Goal: Task Accomplishment & Management: Use online tool/utility

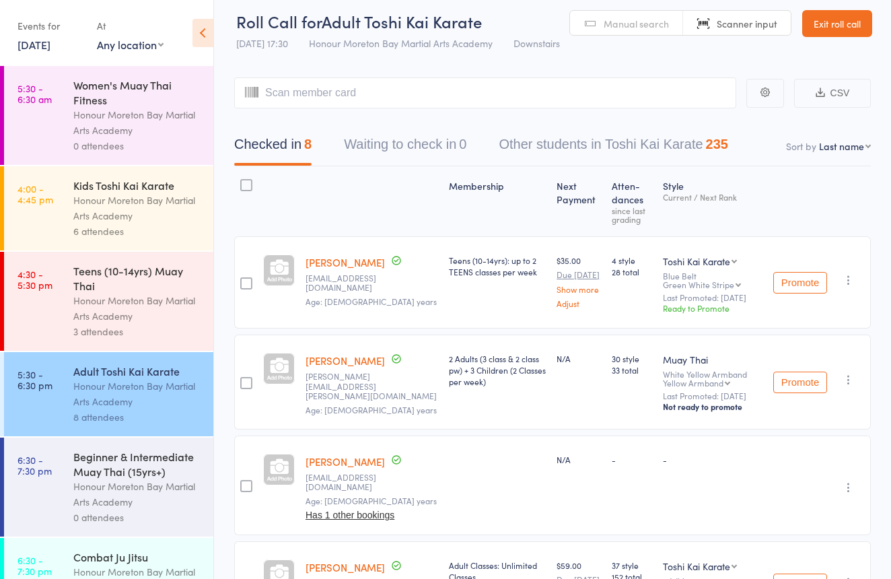
click at [98, 452] on div "Beginner & Intermediate Muay Thai (15yrs+)" at bounding box center [137, 464] width 129 height 30
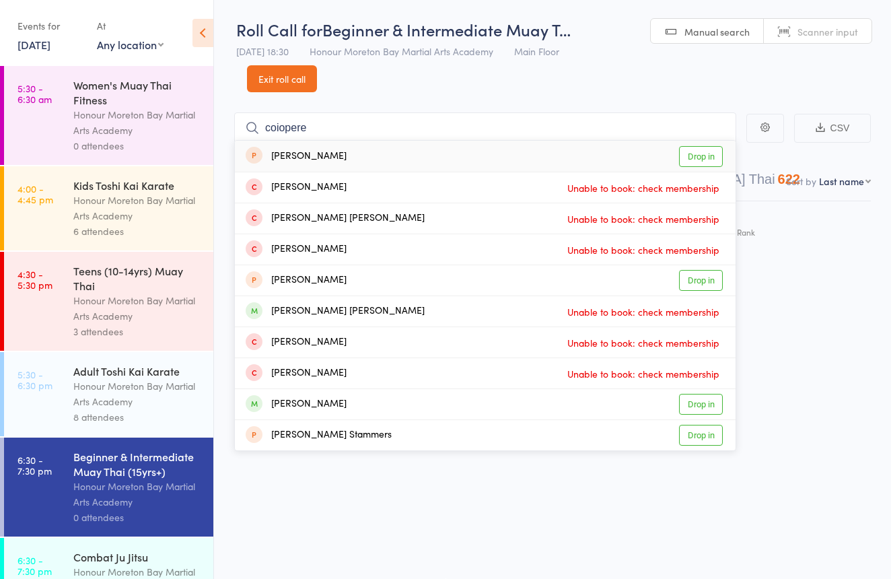
type input "Cooper"
drag, startPoint x: 521, startPoint y: 111, endPoint x: 429, endPoint y: 396, distance: 299.6
click at [429, 396] on div "Cooper Humphrey Drop in" at bounding box center [485, 404] width 501 height 30
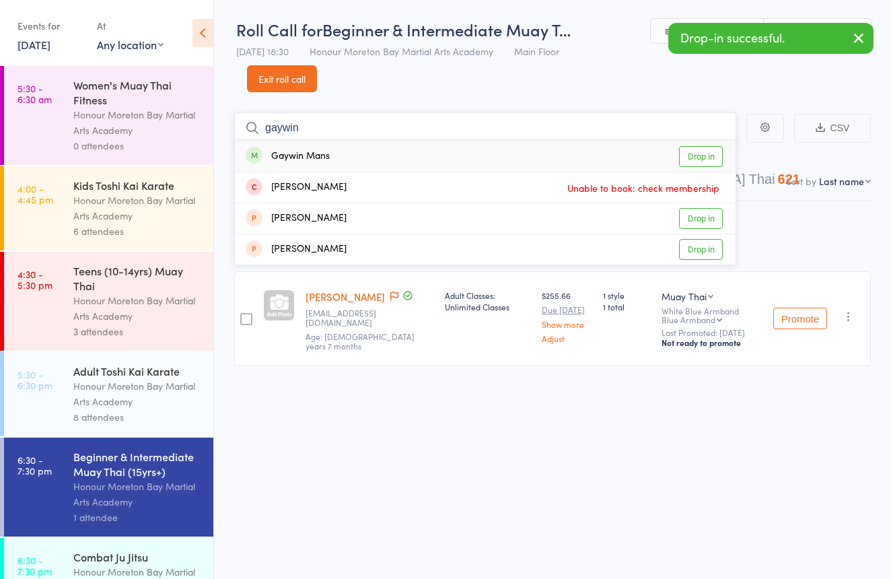
type input "gaywin"
click at [424, 141] on div "Gaywin Mans Drop in" at bounding box center [485, 156] width 501 height 31
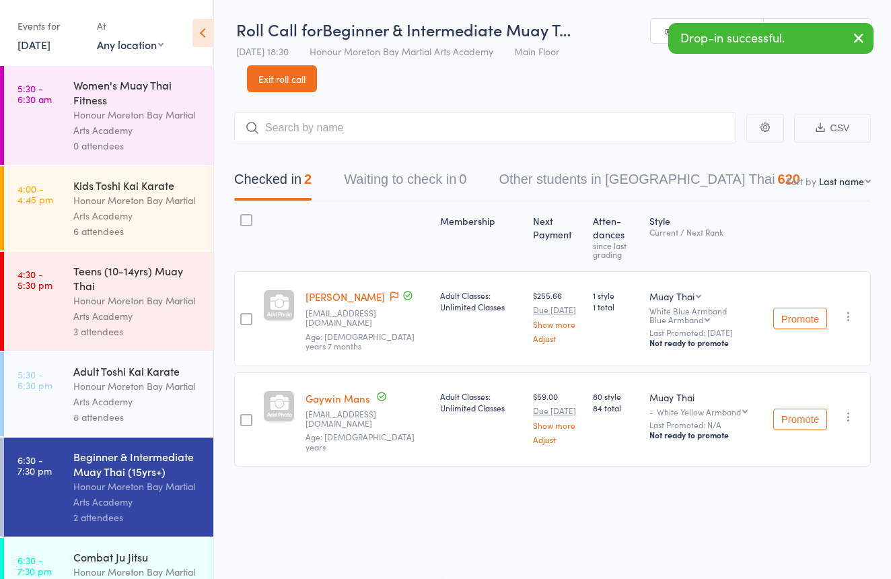
click at [327, 289] on div "Up to date" at bounding box center [325, 290] width 49 height 15
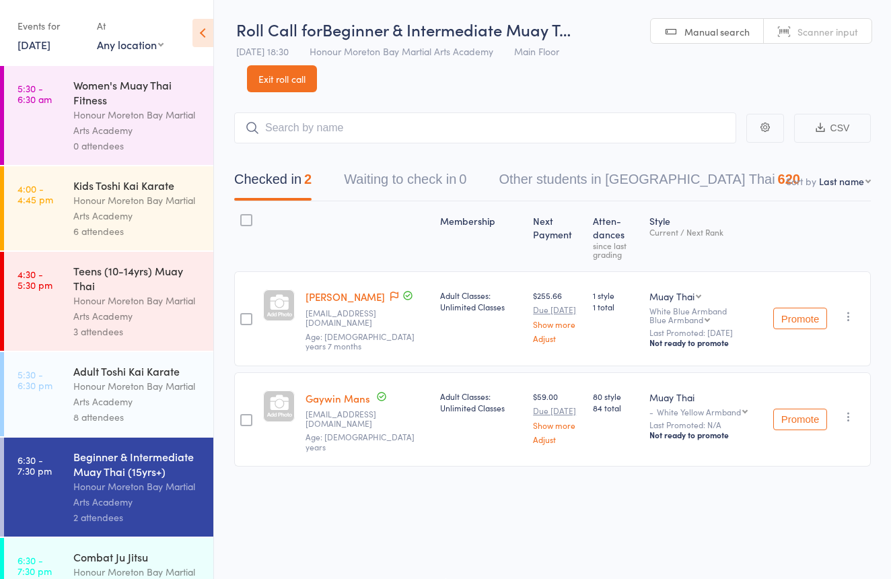
click at [344, 289] on link "[PERSON_NAME]" at bounding box center [344, 296] width 79 height 14
click at [275, 71] on link "Exit roll call" at bounding box center [282, 78] width 70 height 27
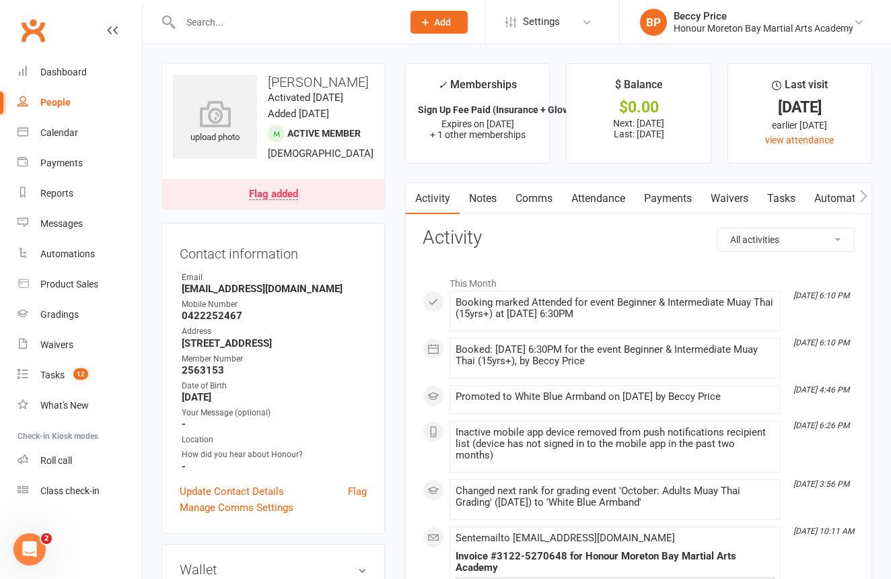
click at [682, 198] on link "Payments" at bounding box center [668, 198] width 67 height 31
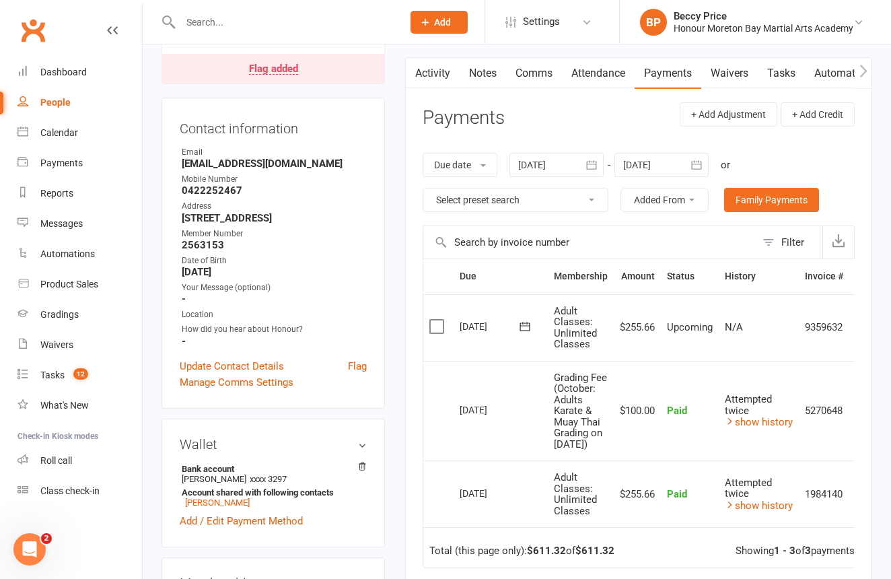
scroll to position [137, 0]
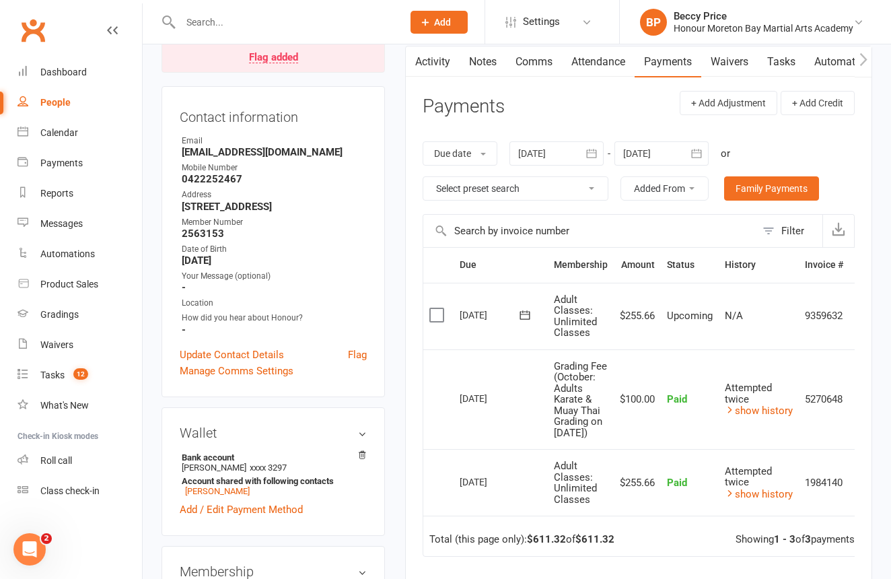
click at [306, 72] on link "Flag added" at bounding box center [273, 57] width 222 height 30
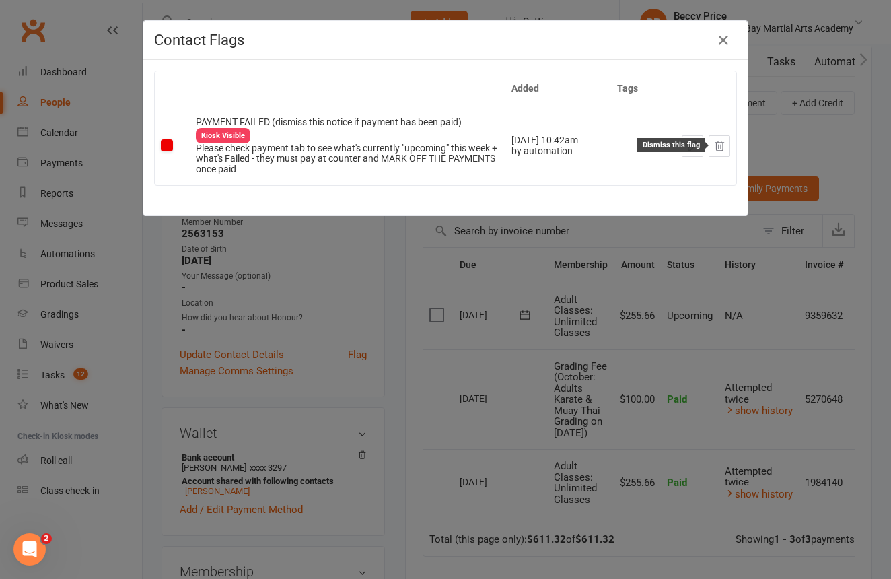
click at [725, 148] on icon at bounding box center [719, 146] width 12 height 12
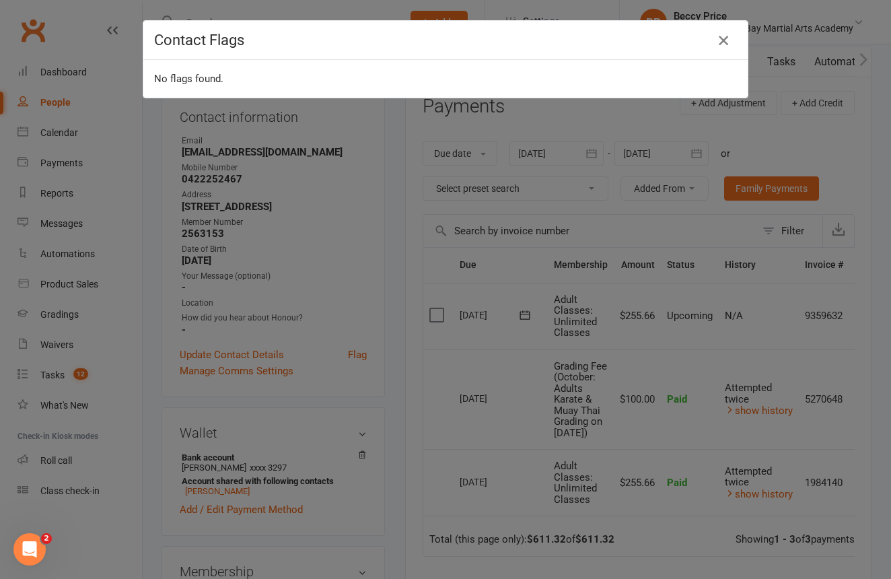
click at [717, 37] on icon "button" at bounding box center [723, 40] width 16 height 16
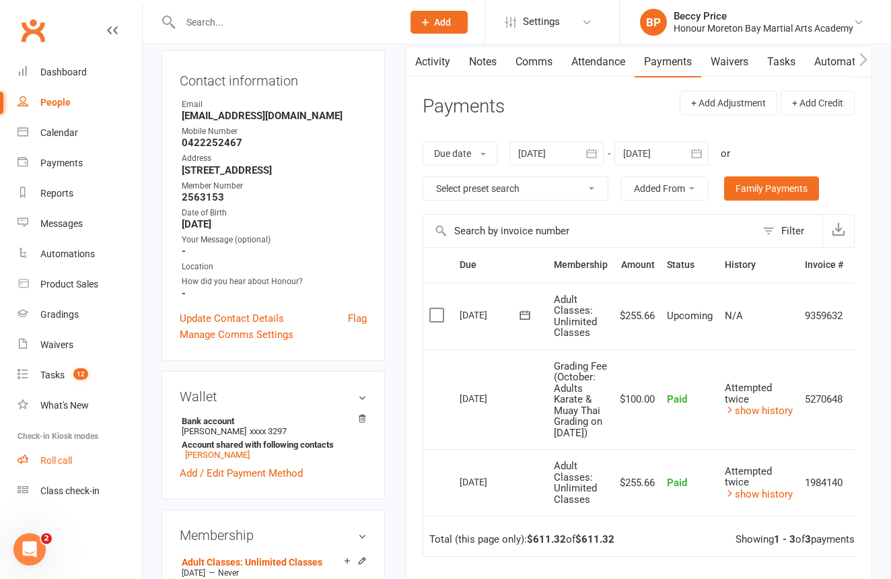
click at [48, 473] on link "Roll call" at bounding box center [79, 460] width 124 height 30
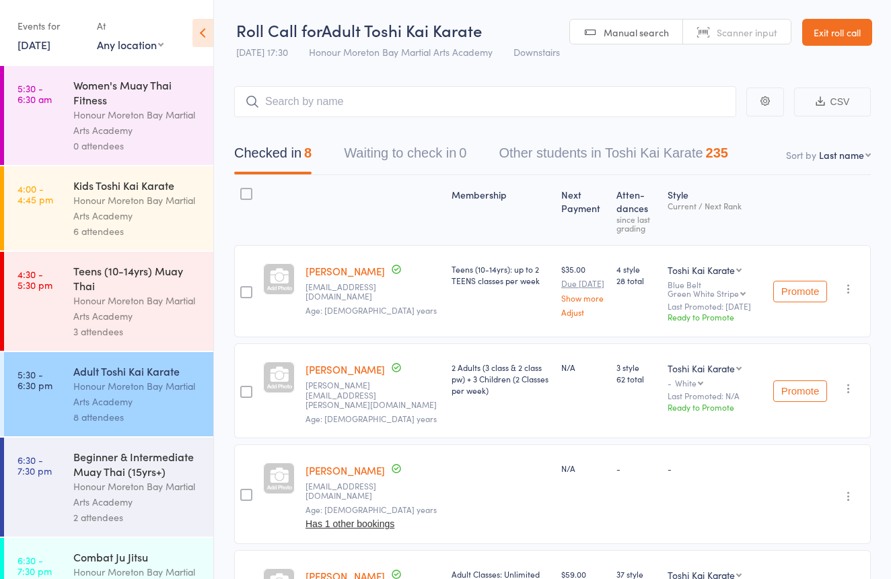
click at [100, 447] on div "Beginner & Intermediate Muay Thai (15yrs+) Honour Moreton Bay Martial Arts Acad…" at bounding box center [143, 486] width 140 height 99
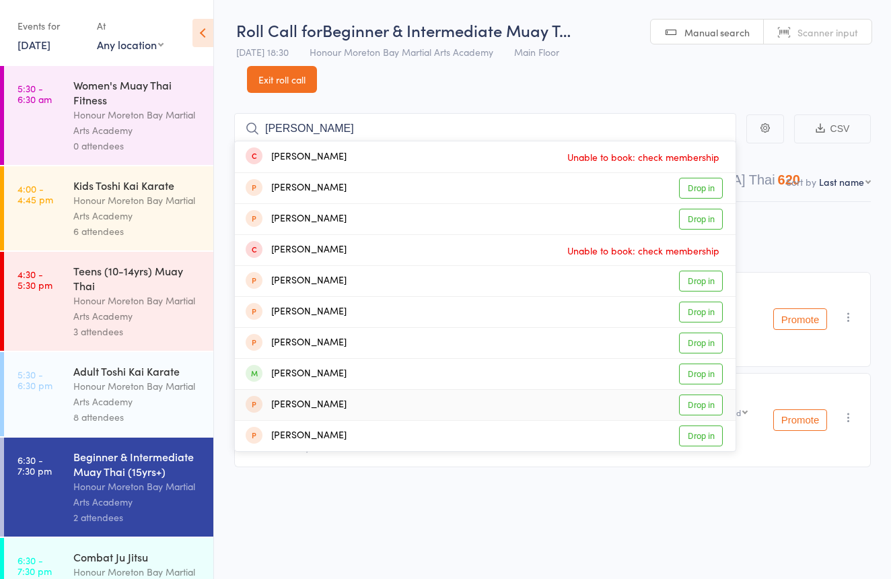
type input "[PERSON_NAME]"
click at [478, 386] on div "[PERSON_NAME] Drop in" at bounding box center [485, 374] width 501 height 30
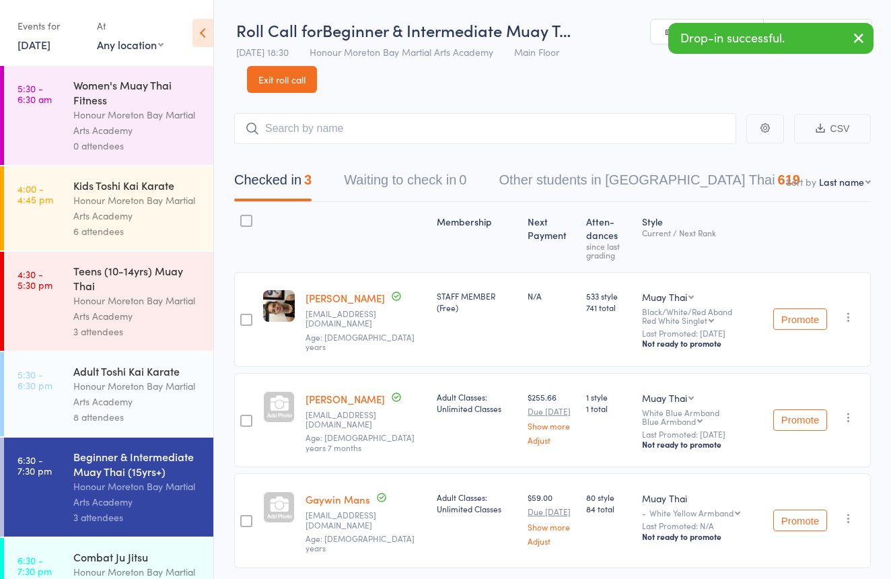
click at [804, 23] on div "Drop-in successful." at bounding box center [770, 38] width 205 height 31
click at [805, 22] on link "Scanner input" at bounding box center [818, 33] width 108 height 26
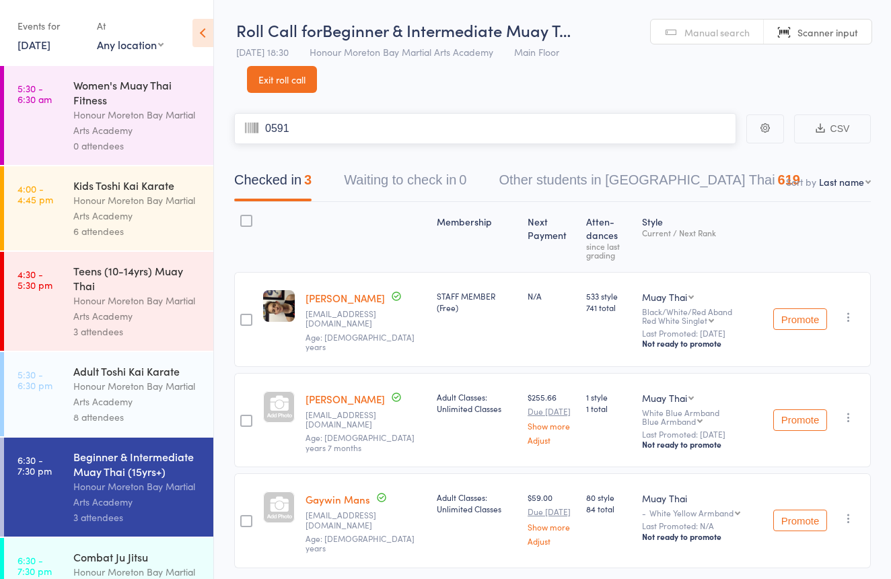
type input "0591"
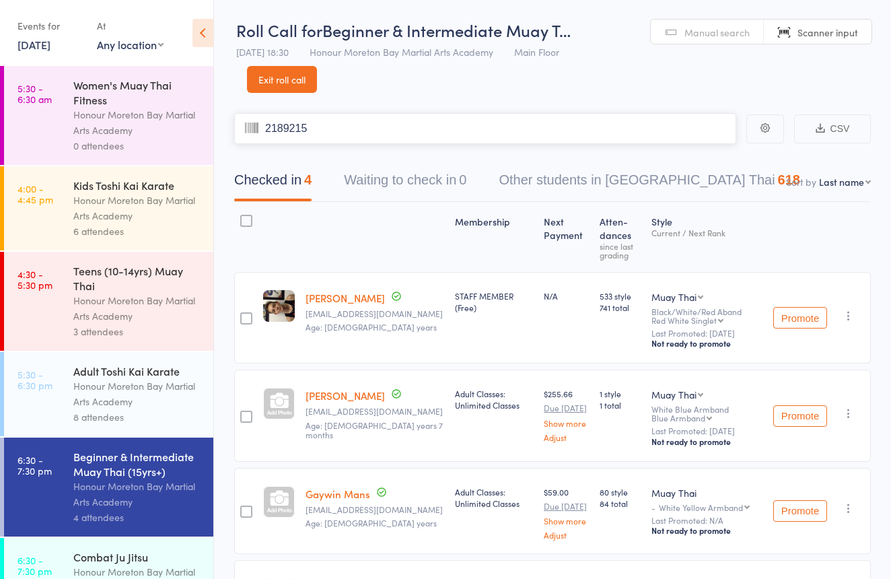
type input "2189215"
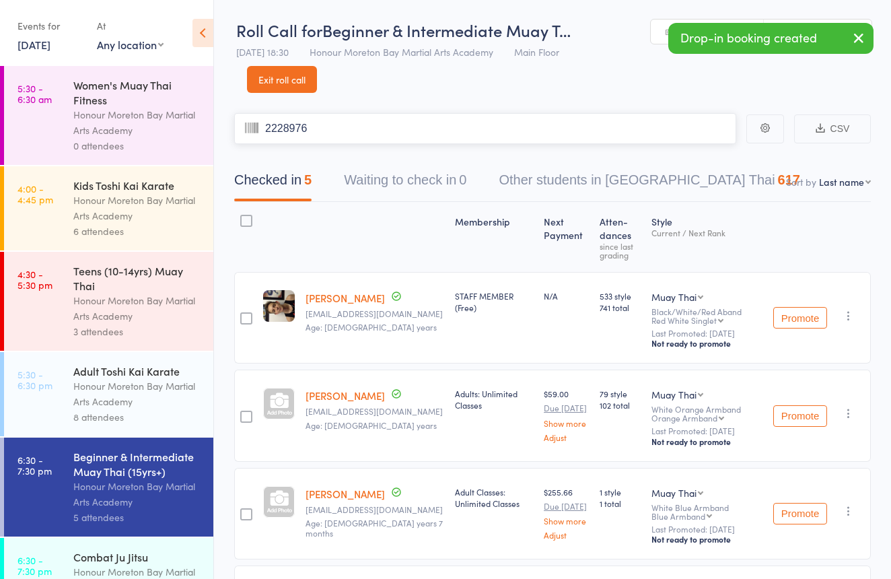
type input "2228976"
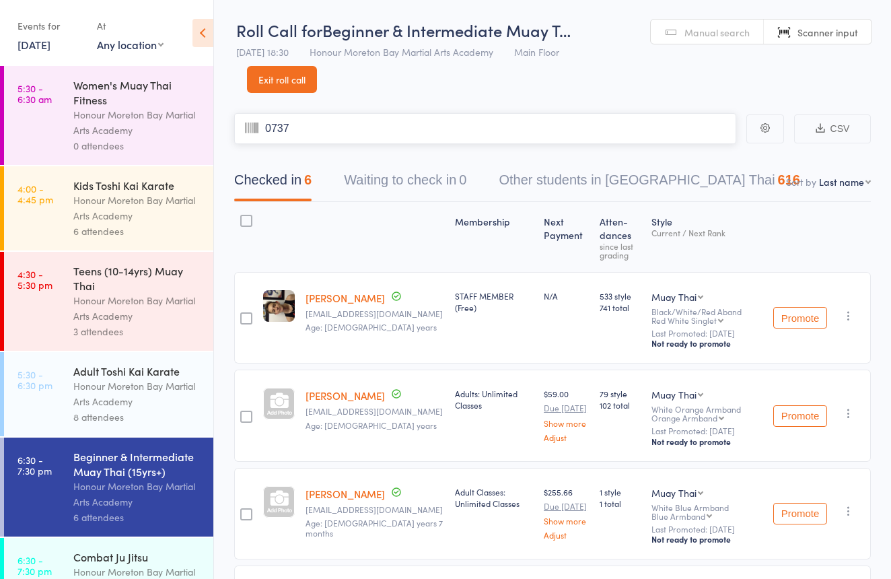
type input "0737"
type input "`"
paste input "2817995"
type input "2817995"
type input "2818495"
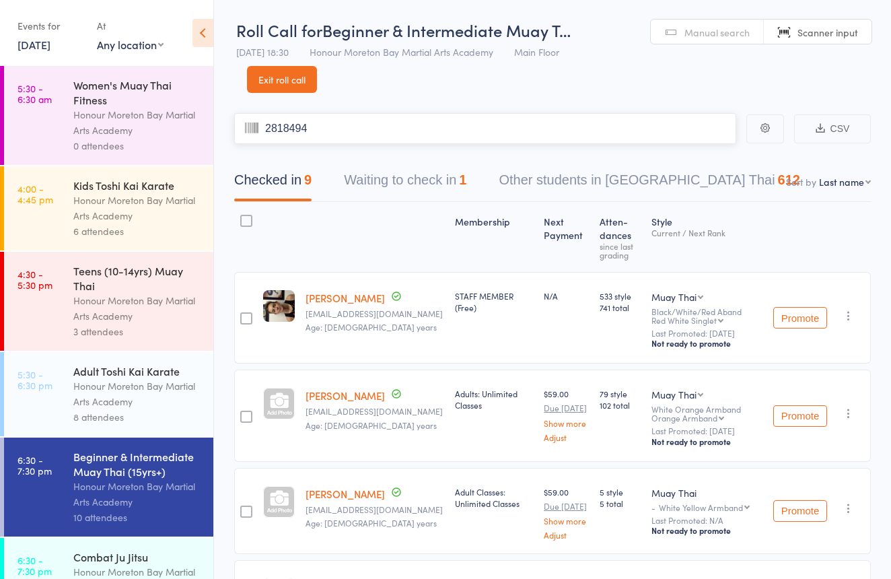
type input "2818494"
click at [449, 170] on button "Waiting to check in 1" at bounding box center [412, 184] width 122 height 36
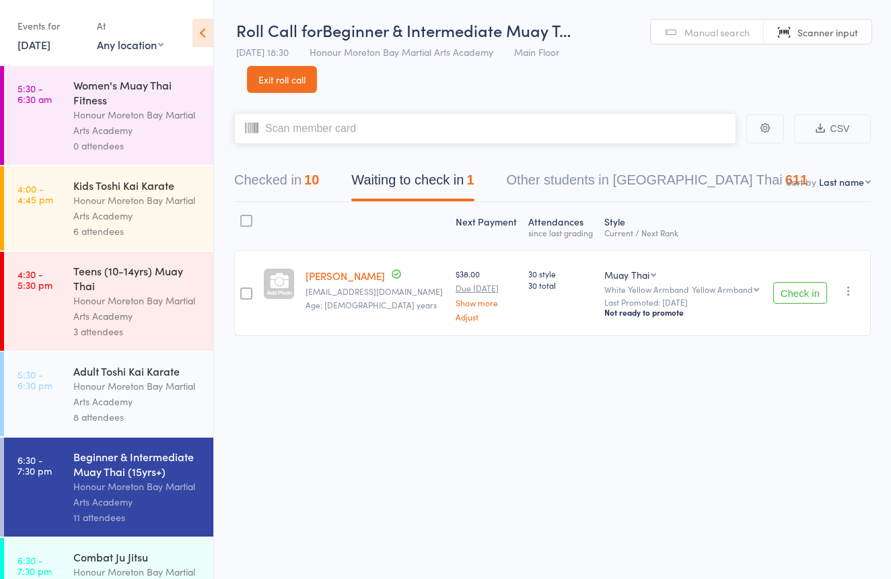
click at [294, 176] on button "Checked in 10" at bounding box center [276, 184] width 85 height 36
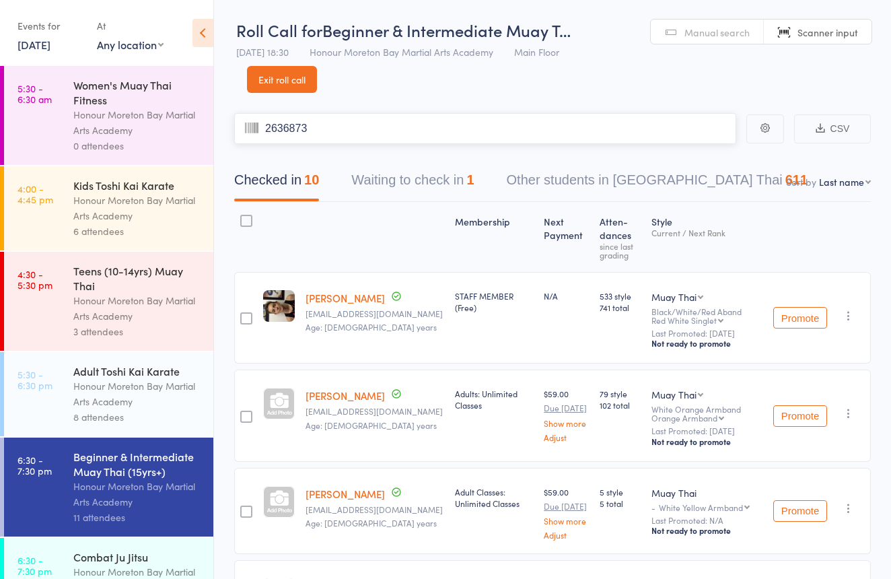
type input "2636873"
click at [719, 31] on span "Manual search" at bounding box center [716, 32] width 65 height 13
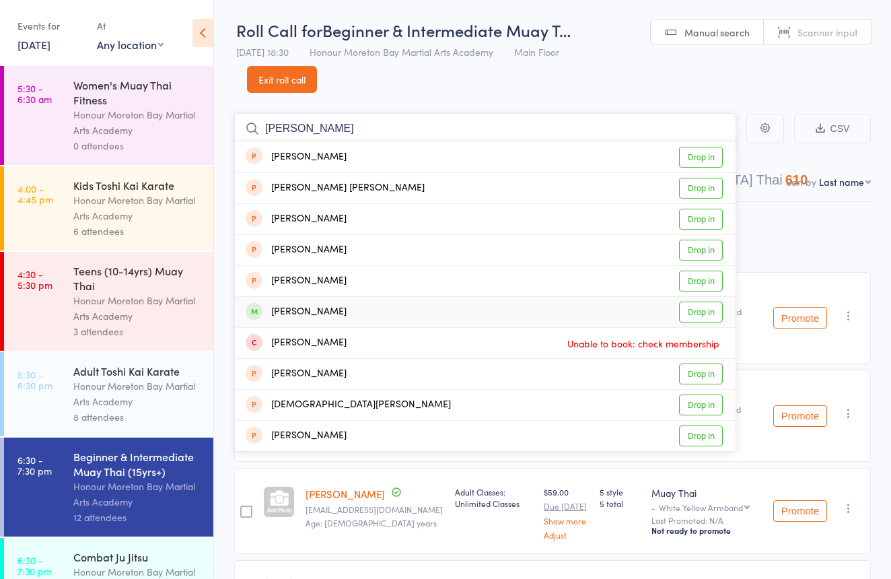
type input "[PERSON_NAME]"
click at [385, 312] on div "[PERSON_NAME] Drop in" at bounding box center [485, 312] width 501 height 30
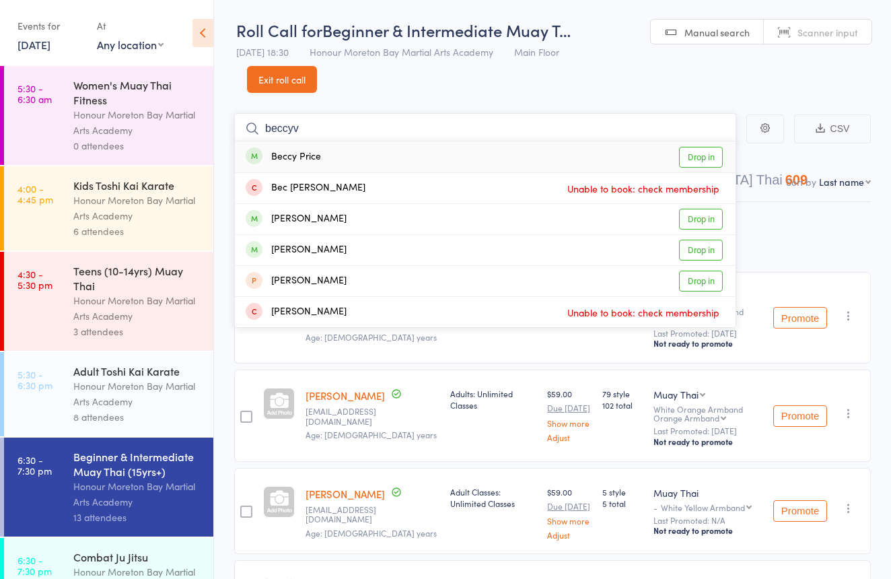
type input "beccyv"
click at [349, 164] on div "Beccy Price Drop in" at bounding box center [485, 156] width 501 height 31
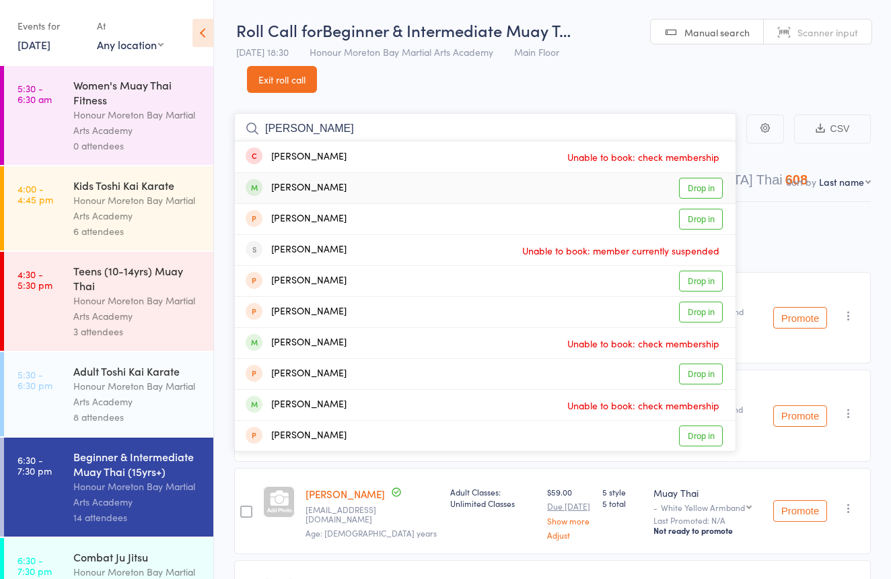
type input "[PERSON_NAME]"
click at [347, 183] on div "[PERSON_NAME]" at bounding box center [296, 187] width 101 height 15
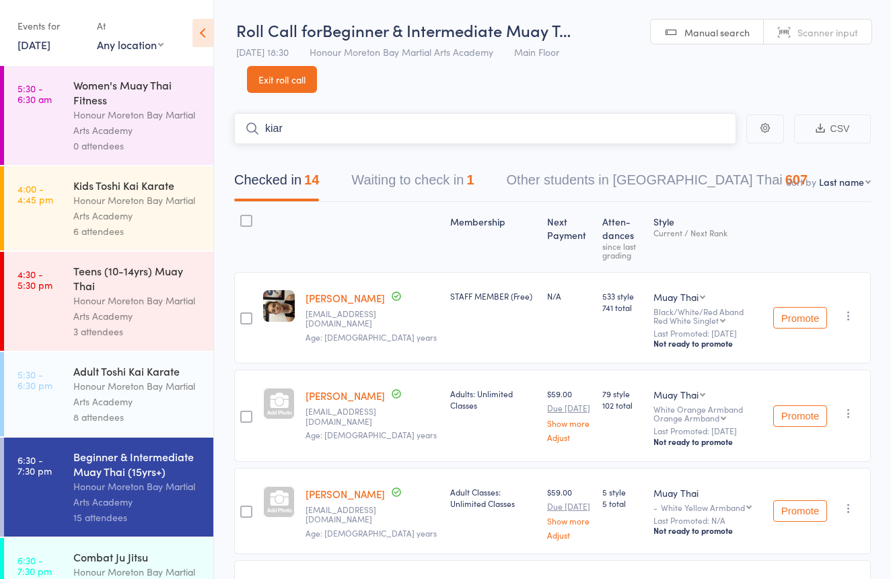
type input "kiara"
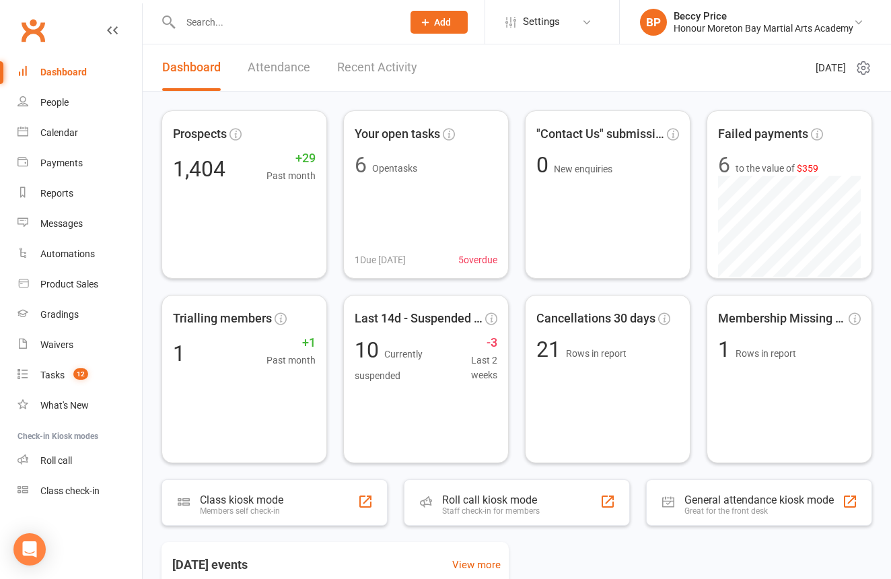
click at [312, 30] on input "text" at bounding box center [284, 22] width 217 height 19
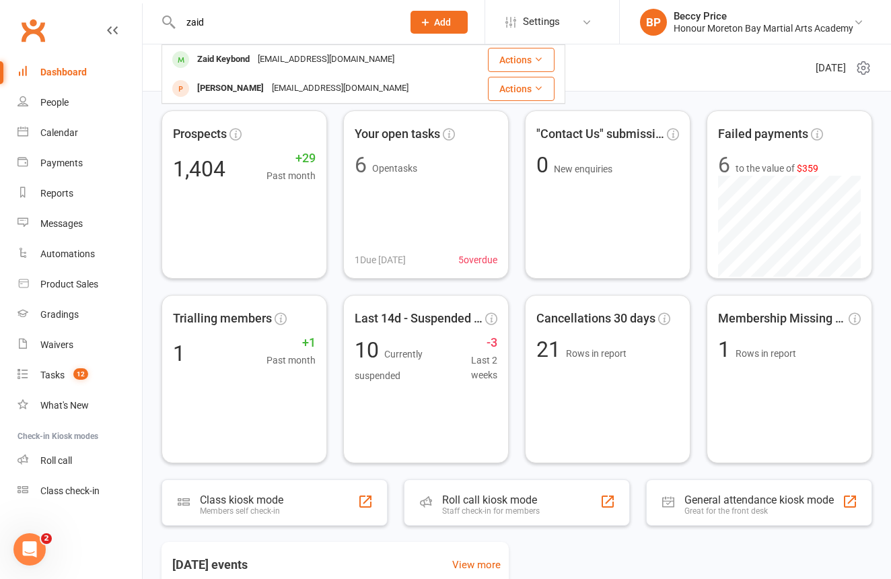
type input "Zaid"
drag, startPoint x: 312, startPoint y: 30, endPoint x: 285, endPoint y: 57, distance: 38.5
click at [285, 57] on div "[EMAIL_ADDRESS][DOMAIN_NAME]" at bounding box center [326, 60] width 145 height 20
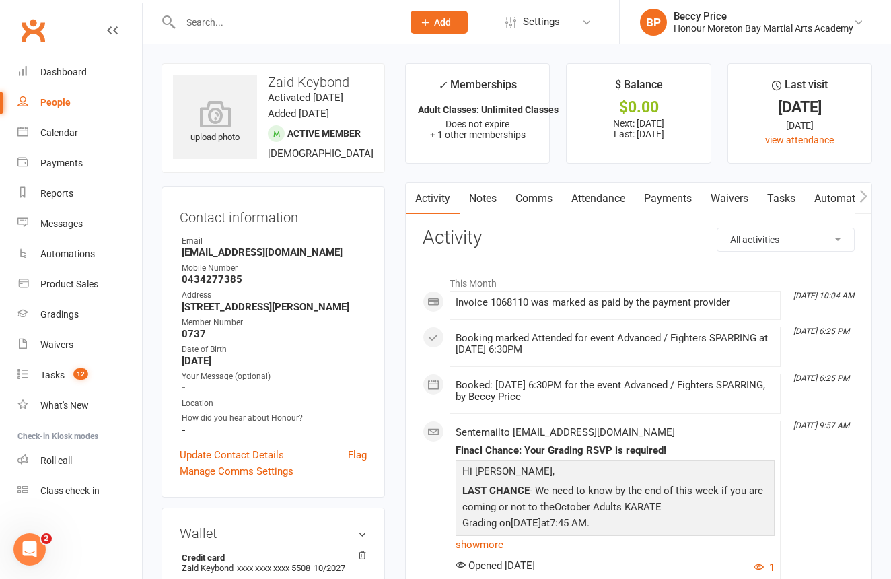
click at [649, 195] on link "Payments" at bounding box center [668, 198] width 67 height 31
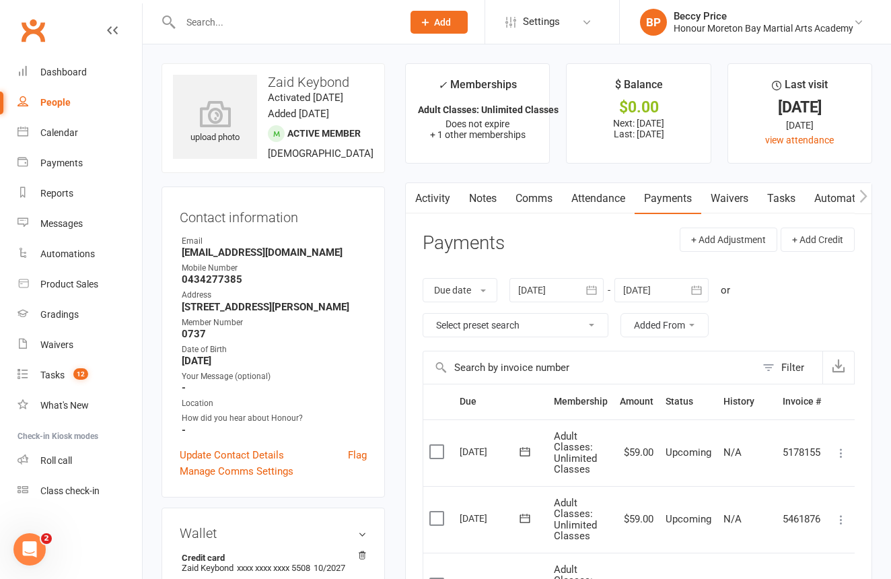
click at [755, 201] on link "Waivers" at bounding box center [729, 198] width 57 height 31
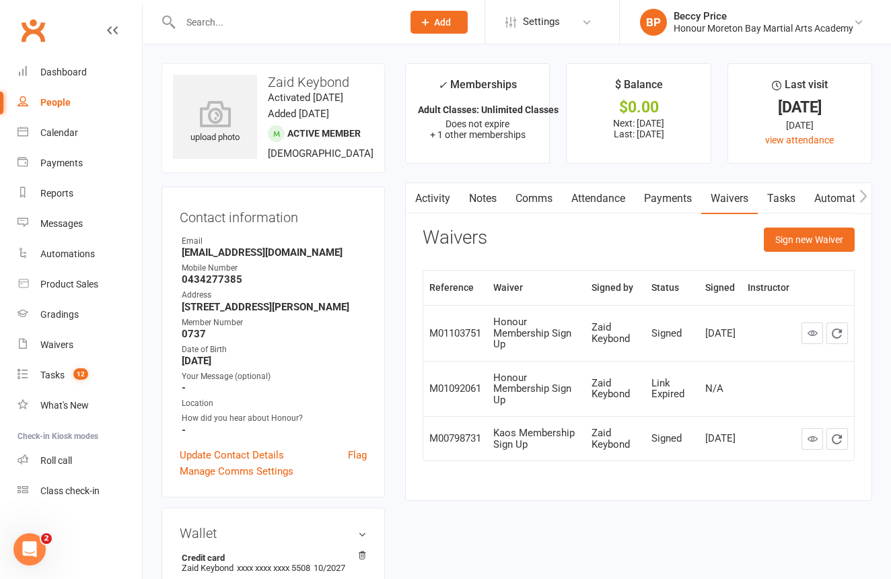
click at [867, 199] on icon "button" at bounding box center [863, 196] width 8 height 14
click at [834, 196] on link "Mobile App" at bounding box center [846, 198] width 73 height 31
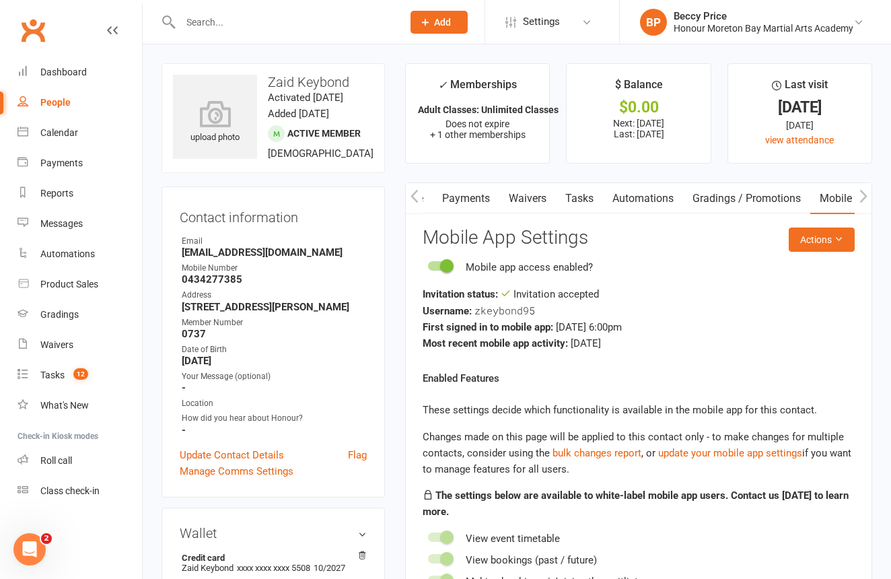
click at [369, 22] on input "text" at bounding box center [284, 22] width 217 height 19
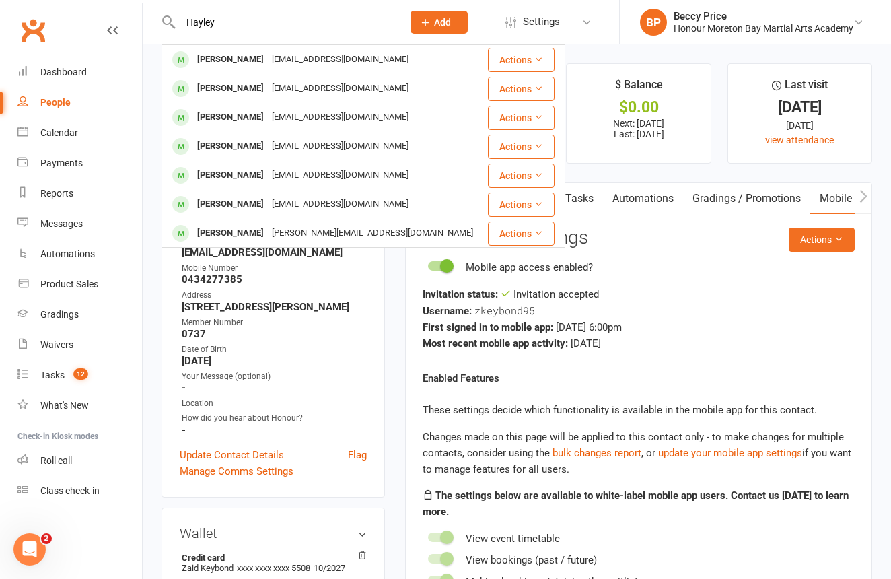
type input "Hayley"
drag, startPoint x: 369, startPoint y: 22, endPoint x: 325, endPoint y: 85, distance: 76.9
click at [325, 85] on div "[EMAIL_ADDRESS][DOMAIN_NAME]" at bounding box center [340, 89] width 145 height 20
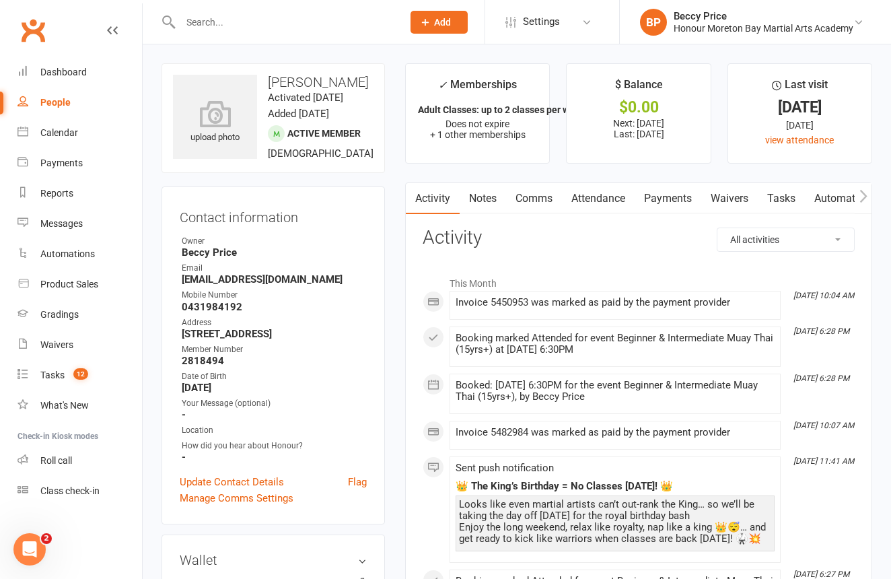
click at [870, 187] on button "button" at bounding box center [863, 198] width 17 height 30
click at [869, 188] on button "button" at bounding box center [863, 198] width 17 height 30
drag, startPoint x: 865, startPoint y: 188, endPoint x: 852, endPoint y: 189, distance: 13.5
click at [865, 189] on icon "button" at bounding box center [863, 196] width 8 height 14
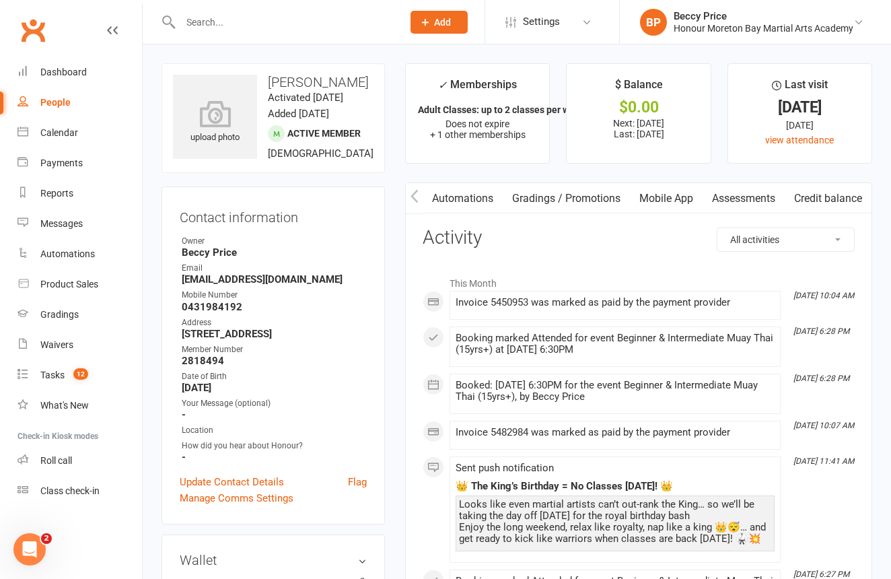
click at [657, 207] on link "Mobile App" at bounding box center [666, 198] width 73 height 31
